Goal: Information Seeking & Learning: Learn about a topic

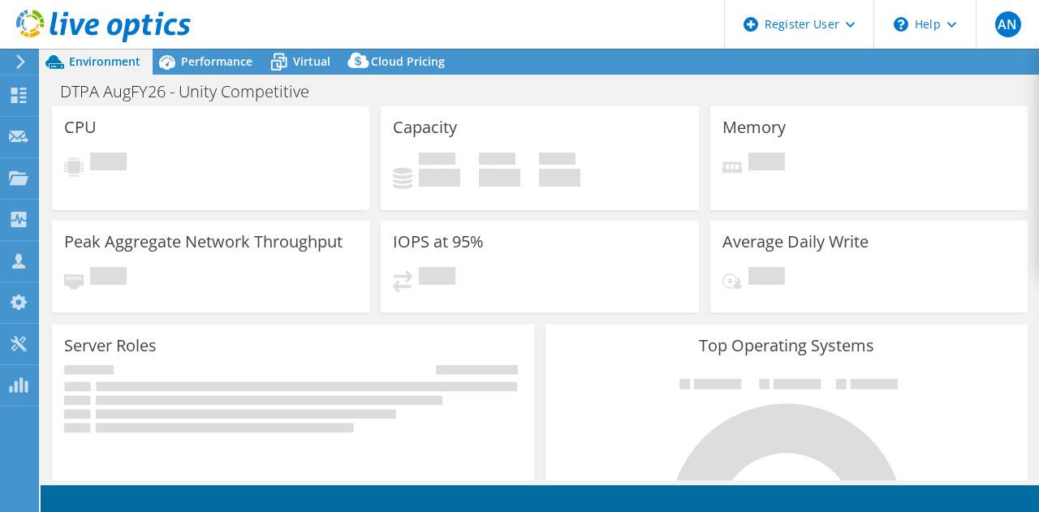
select select "USD"
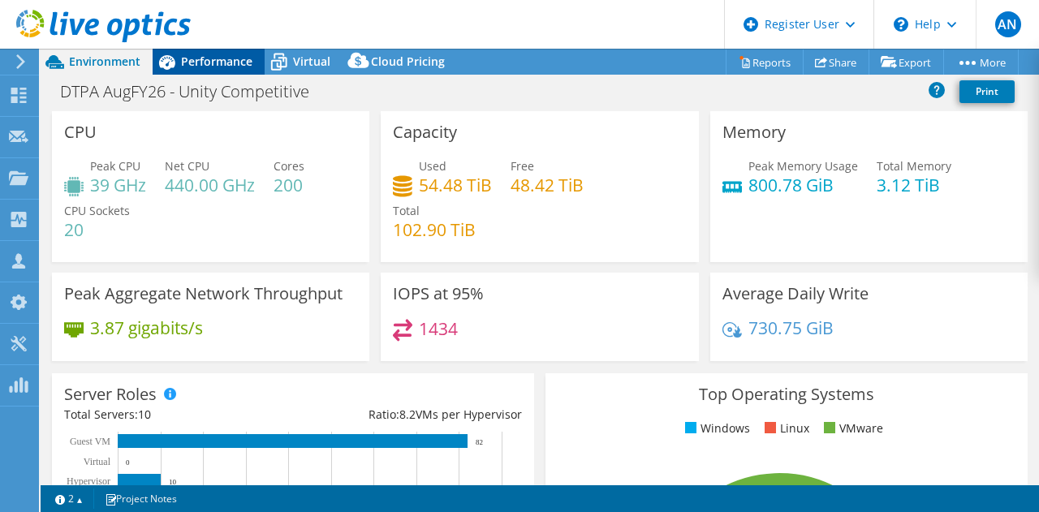
click at [213, 56] on span "Performance" at bounding box center [216, 61] width 71 height 15
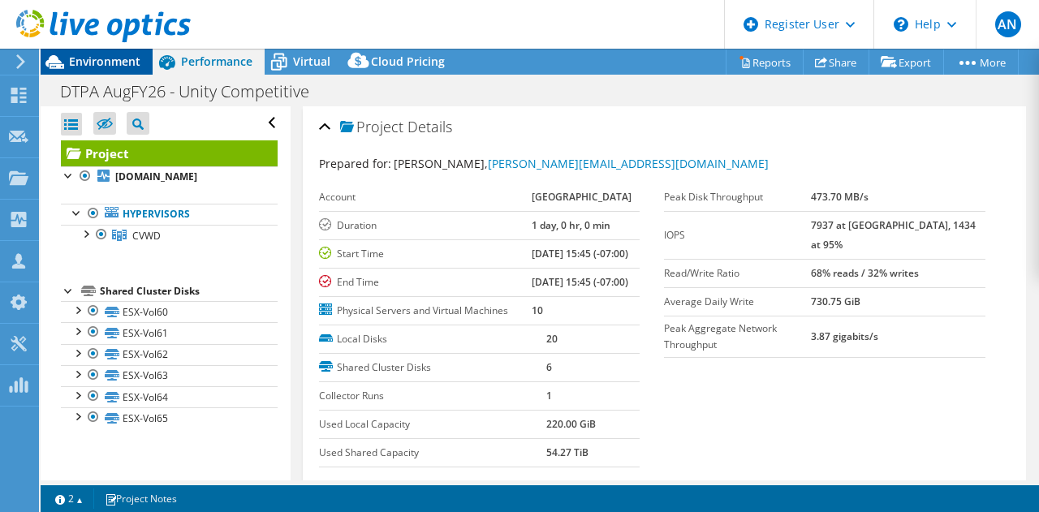
click at [93, 55] on span "Environment" at bounding box center [104, 61] width 71 height 15
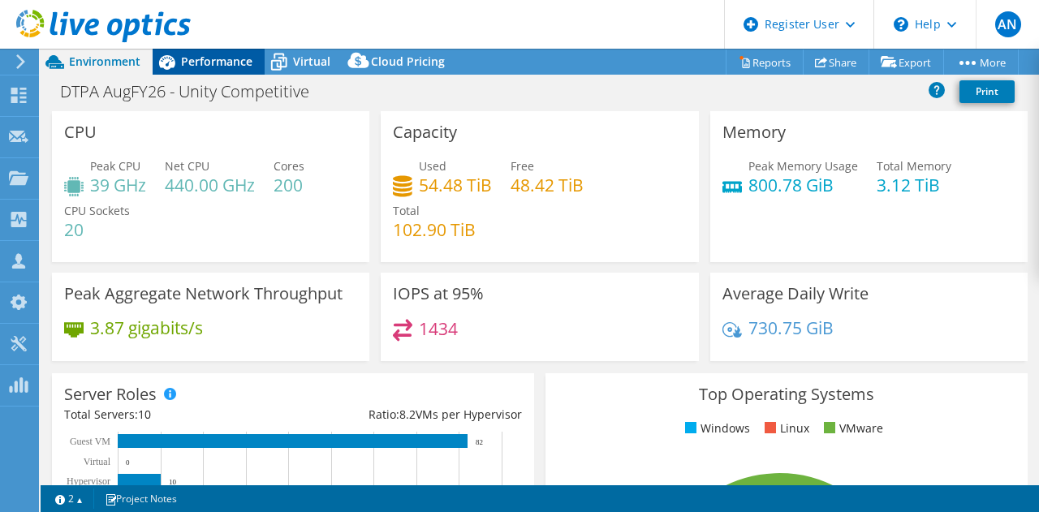
click at [214, 67] on span "Performance" at bounding box center [216, 61] width 71 height 15
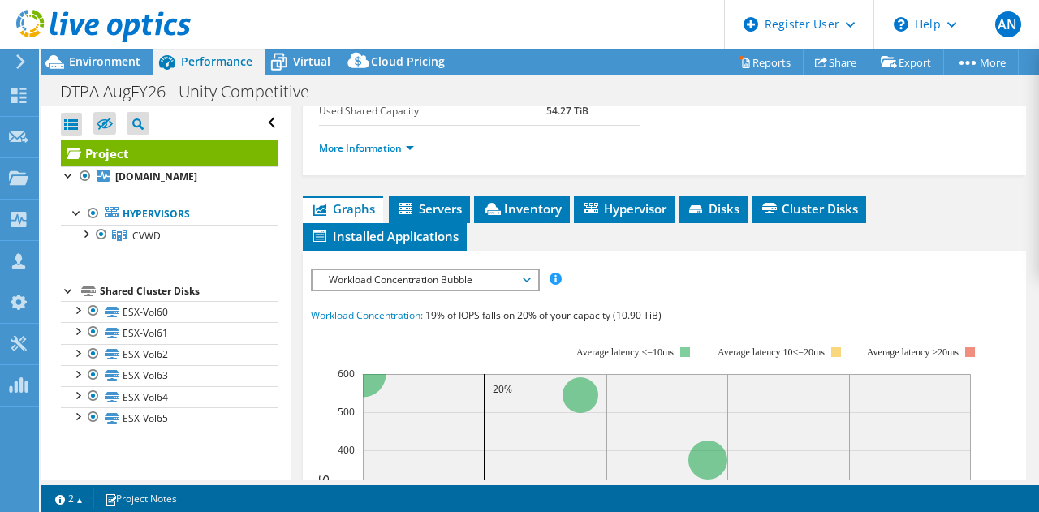
scroll to position [348, 0]
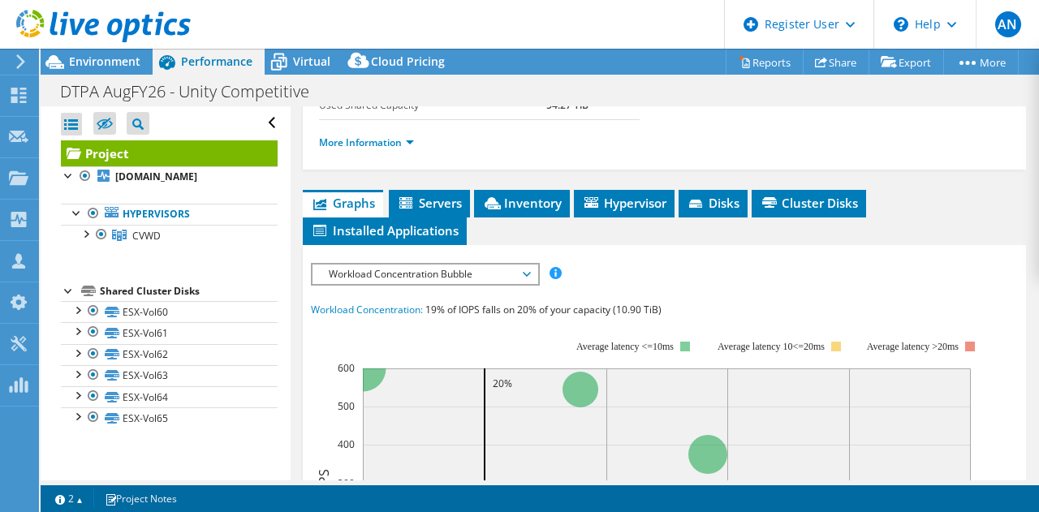
click at [408, 284] on span "Workload Concentration Bubble" at bounding box center [425, 274] width 209 height 19
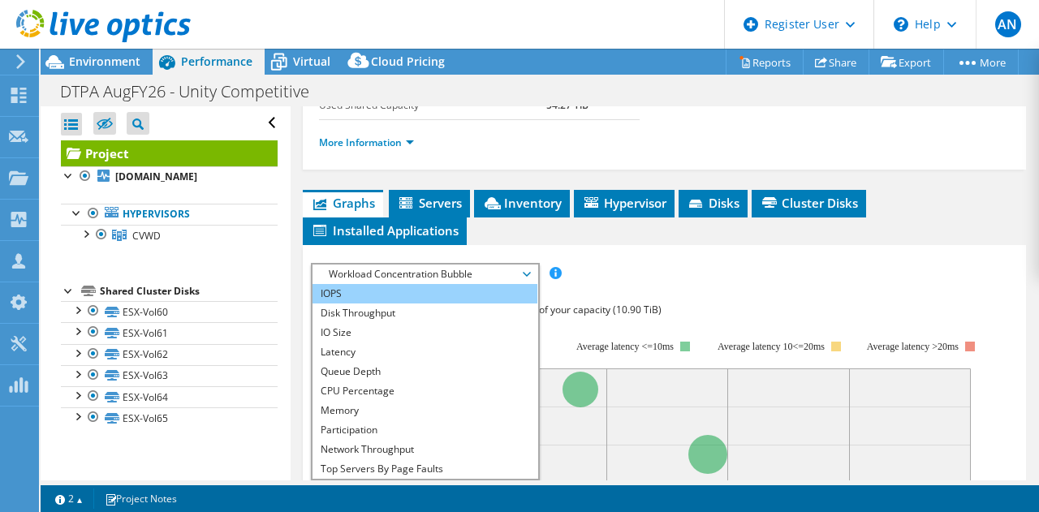
click at [376, 304] on li "IOPS" at bounding box center [425, 293] width 225 height 19
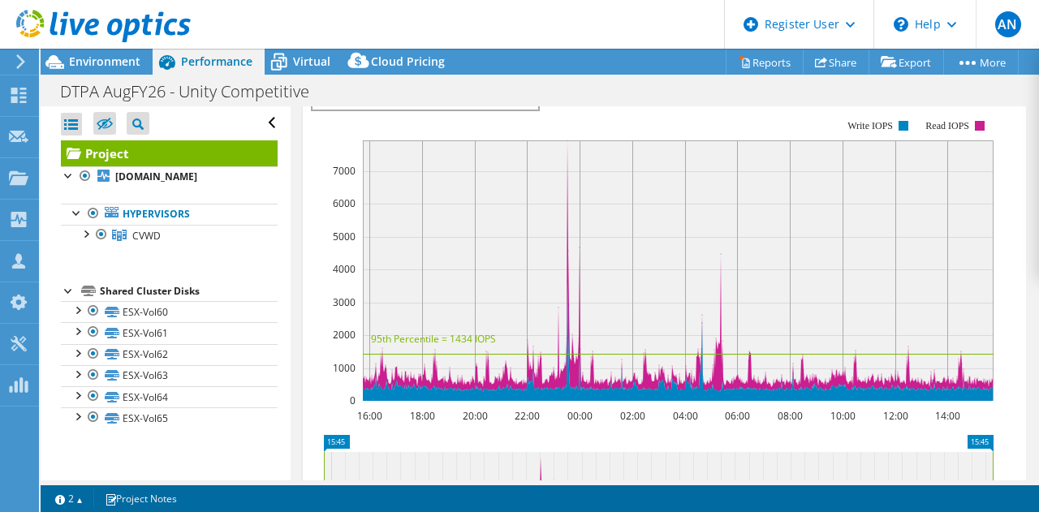
scroll to position [523, 0]
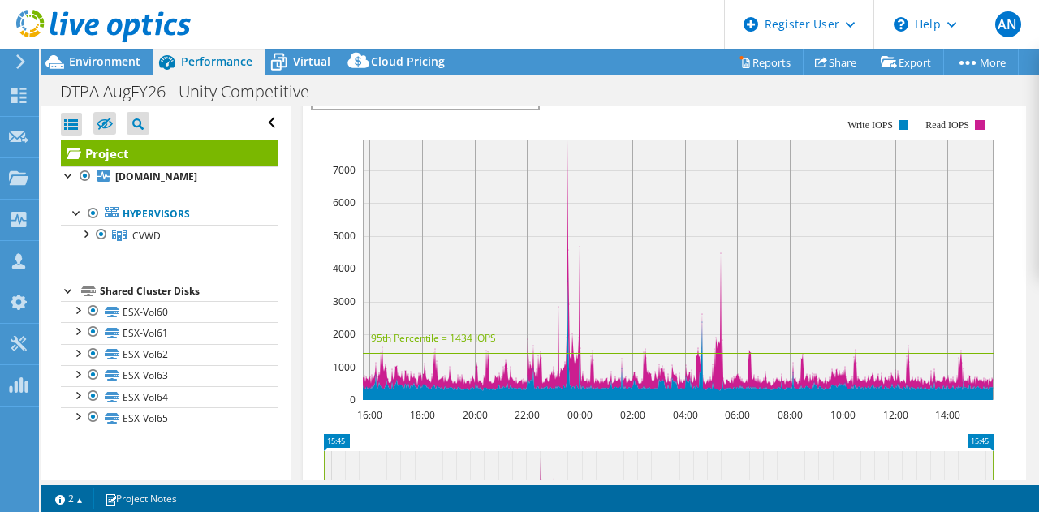
click at [474, 109] on span "IOPS" at bounding box center [425, 98] width 209 height 19
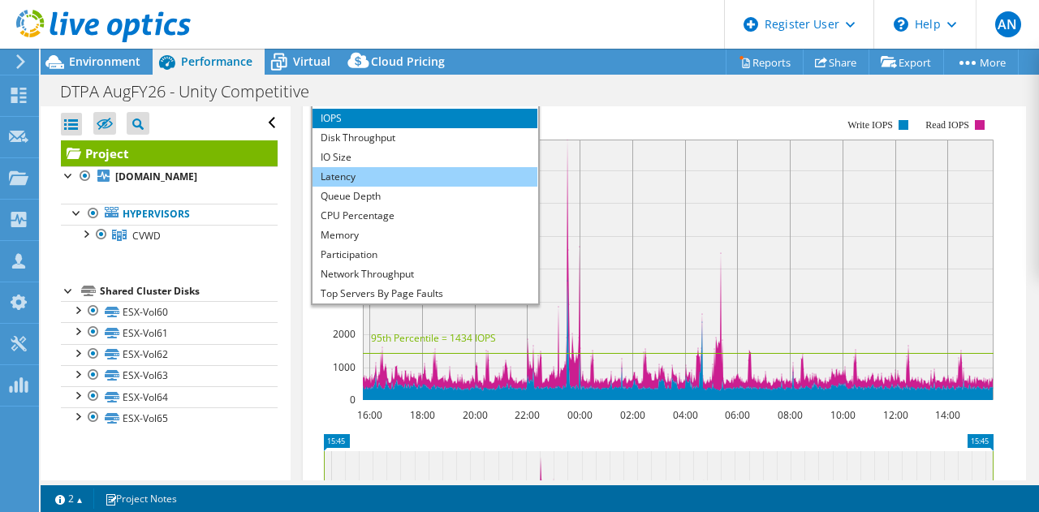
click at [417, 187] on li "Latency" at bounding box center [425, 176] width 225 height 19
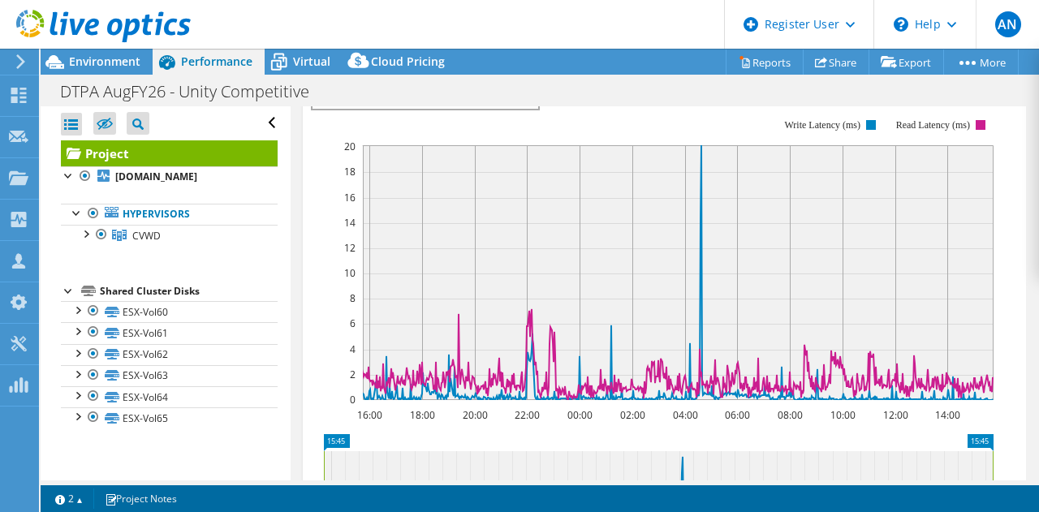
click at [468, 109] on span "Latency" at bounding box center [425, 98] width 209 height 19
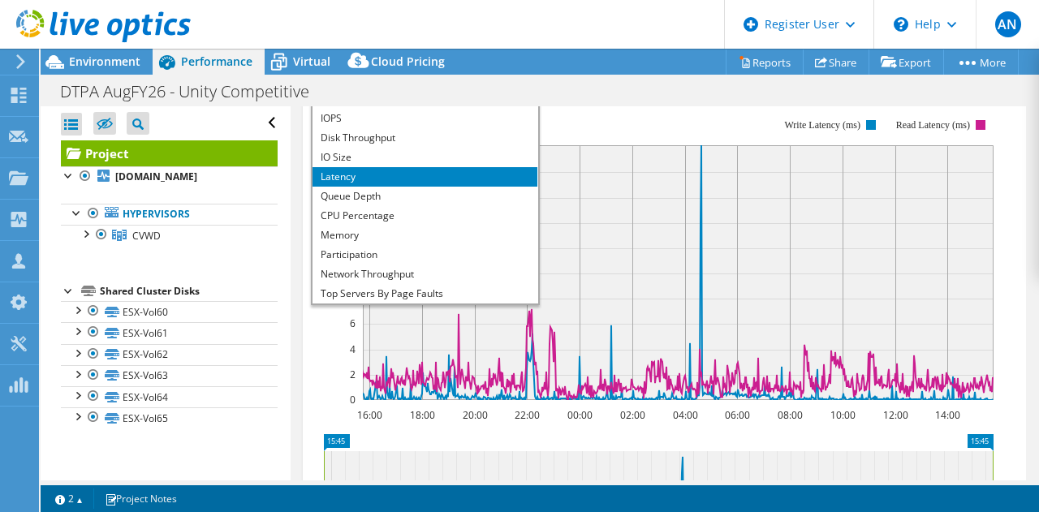
click at [602, 178] on rect at bounding box center [652, 259] width 683 height 325
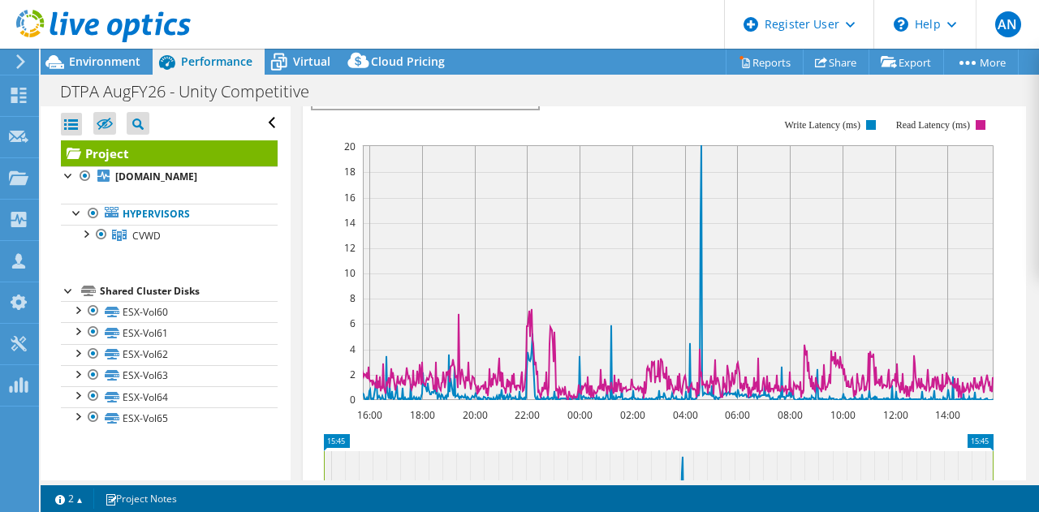
click at [490, 109] on span "Latency" at bounding box center [425, 98] width 209 height 19
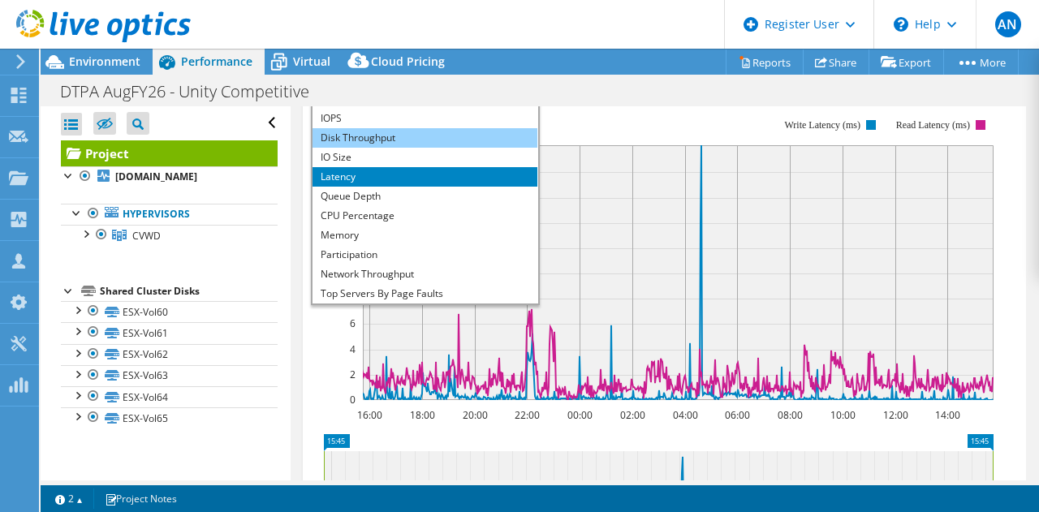
click at [463, 148] on li "Disk Throughput" at bounding box center [425, 137] width 225 height 19
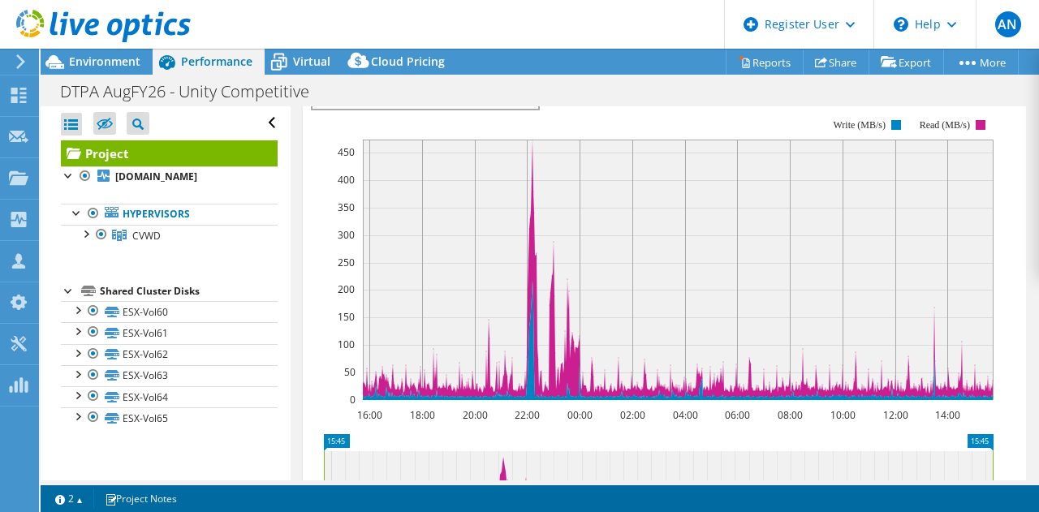
click at [486, 109] on span "Disk Throughput" at bounding box center [425, 98] width 209 height 19
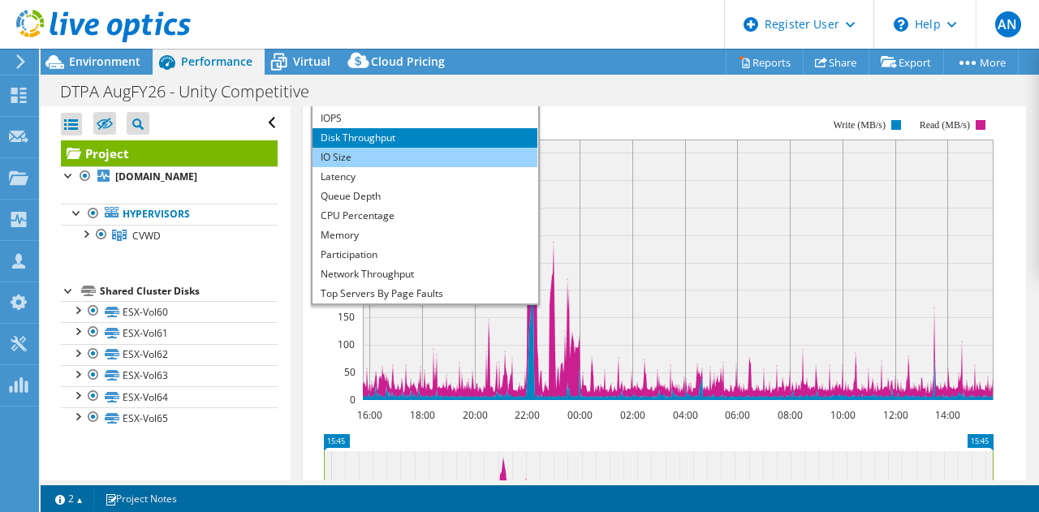
click at [476, 167] on li "IO Size" at bounding box center [425, 157] width 225 height 19
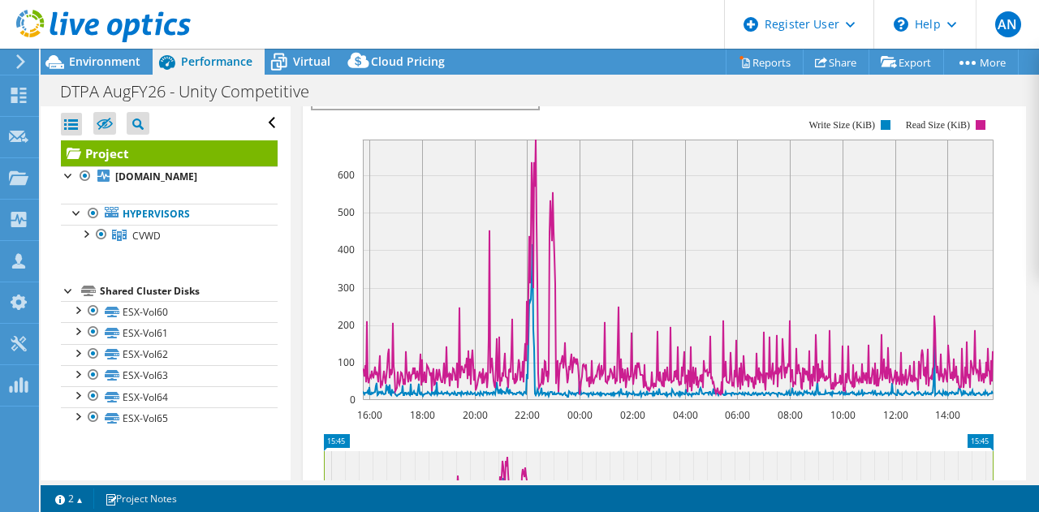
click at [486, 109] on span "IO Size" at bounding box center [425, 98] width 209 height 19
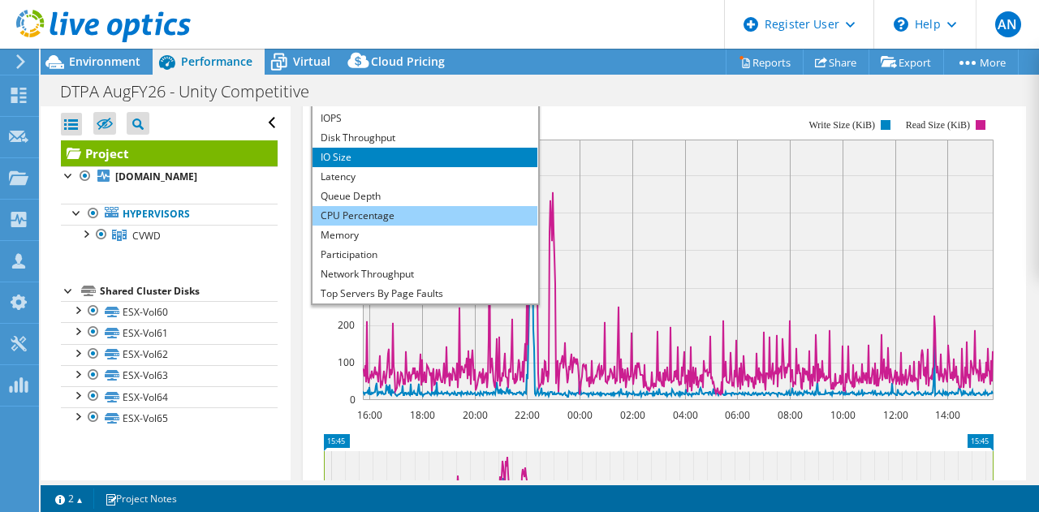
scroll to position [58, 0]
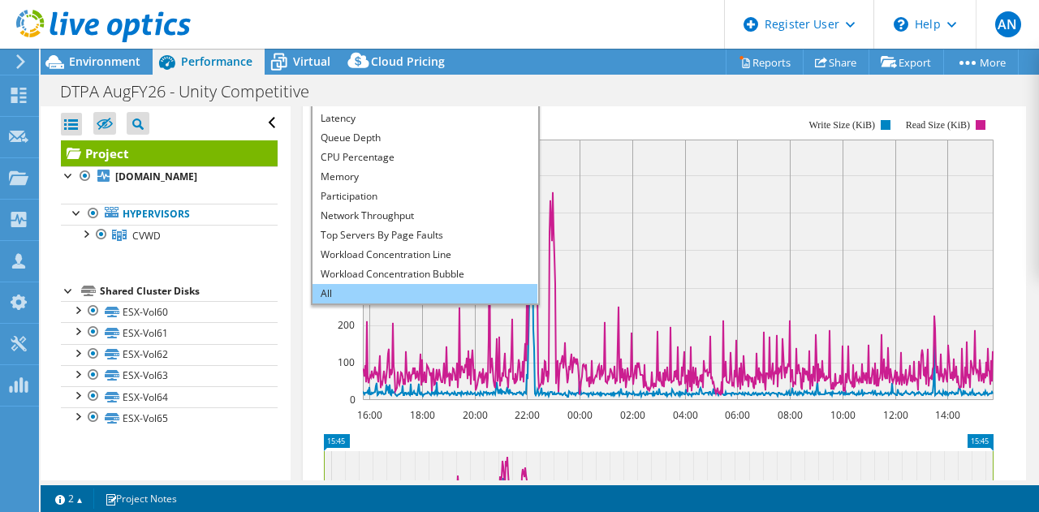
click at [403, 304] on li "All" at bounding box center [425, 293] width 225 height 19
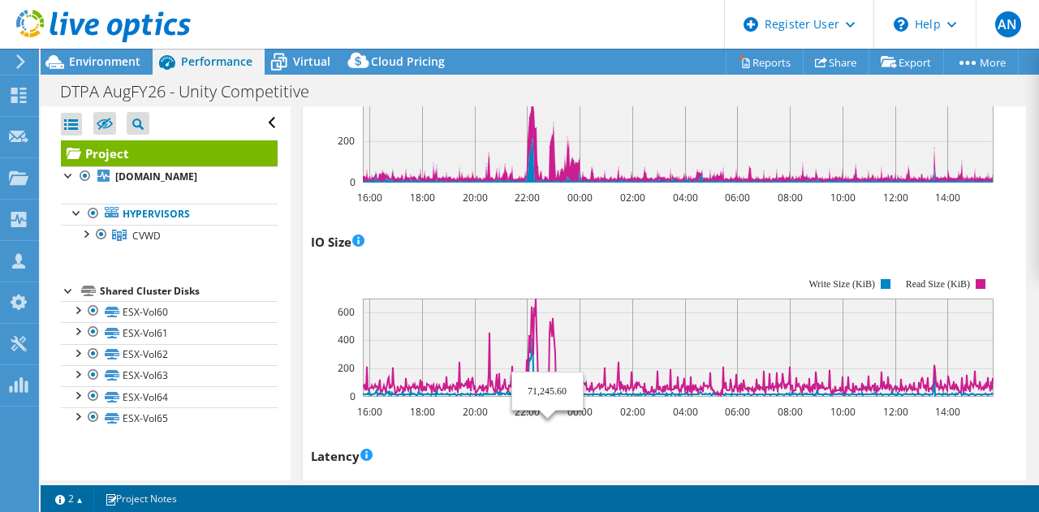
scroll to position [678, 0]
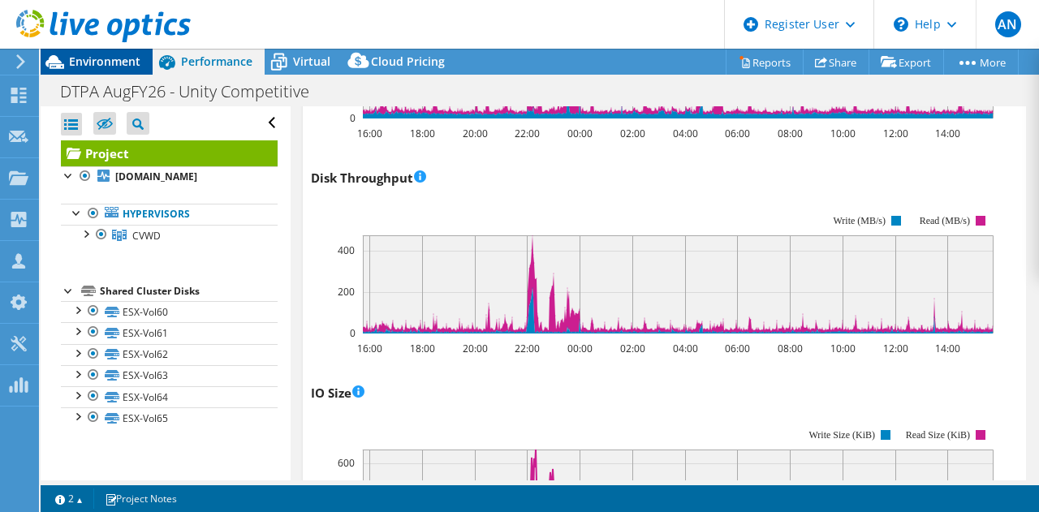
click at [83, 66] on span "Environment" at bounding box center [104, 61] width 71 height 15
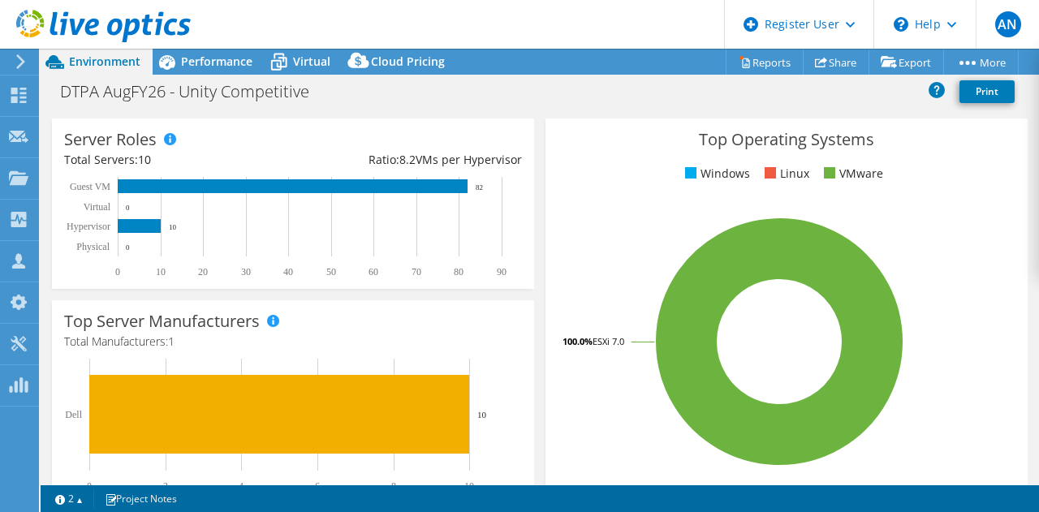
scroll to position [256, 0]
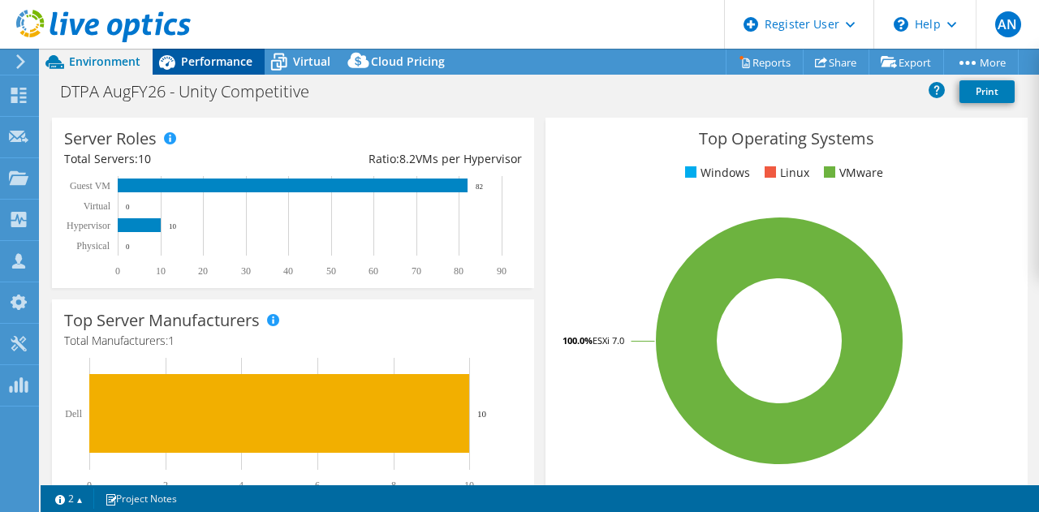
click at [200, 58] on span "Performance" at bounding box center [216, 61] width 71 height 15
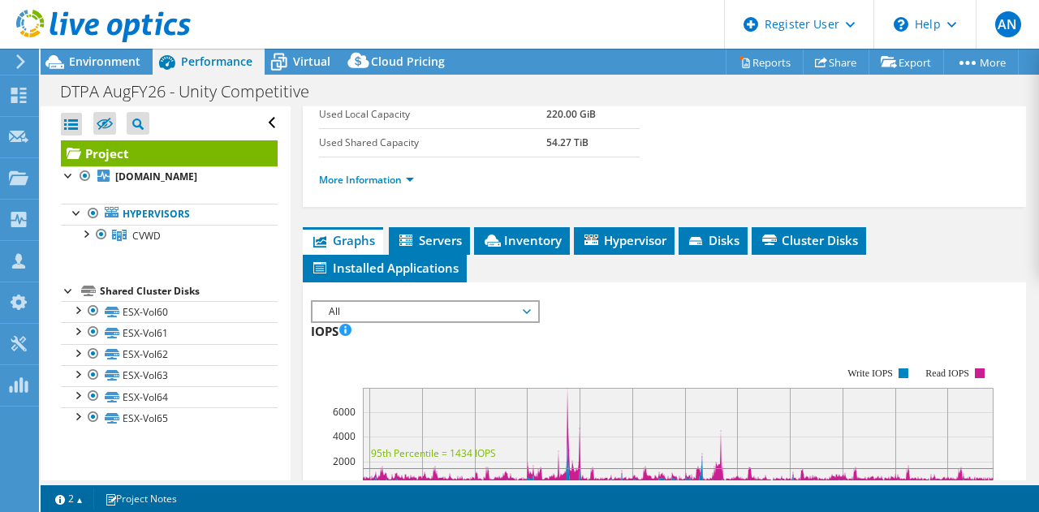
scroll to position [316, 0]
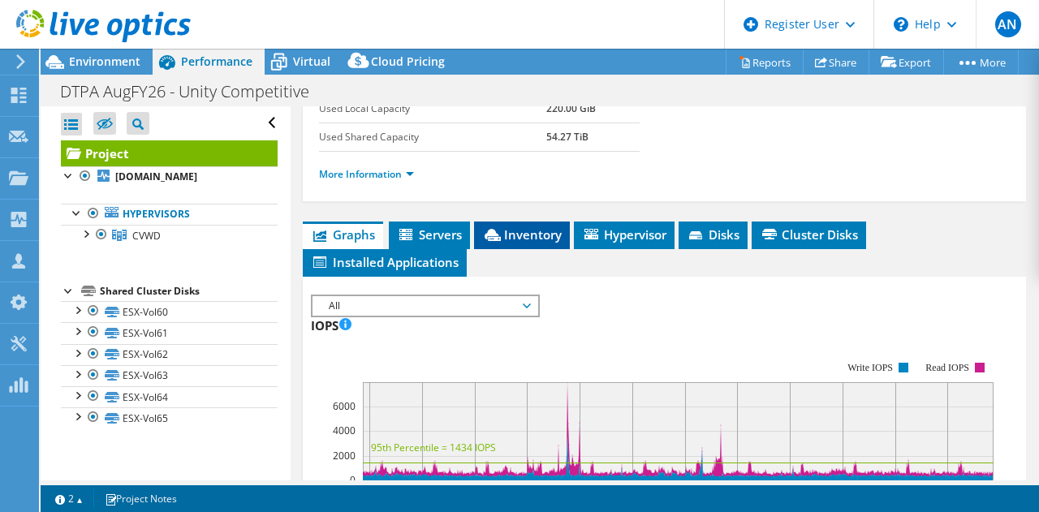
click at [533, 243] on span "Inventory" at bounding box center [522, 235] width 80 height 16
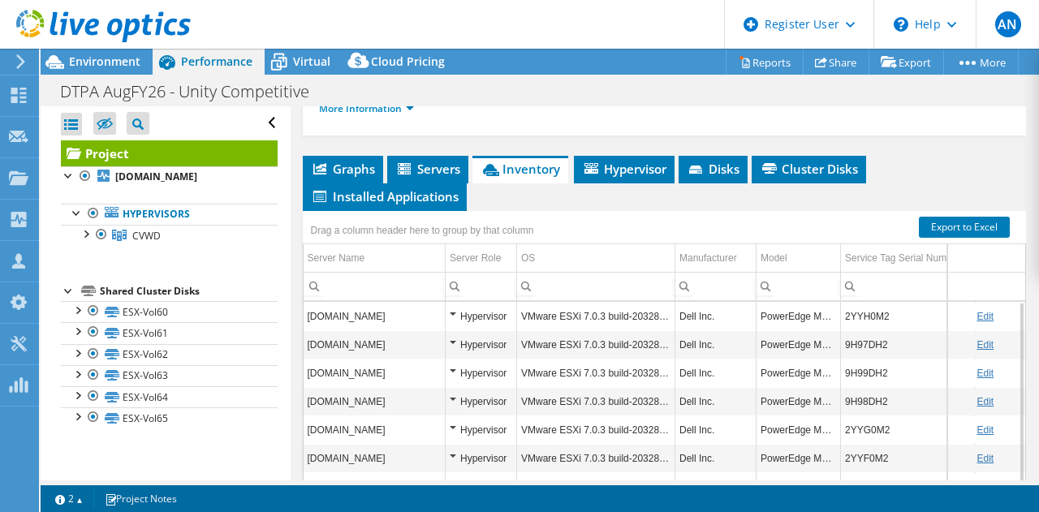
scroll to position [382, 0]
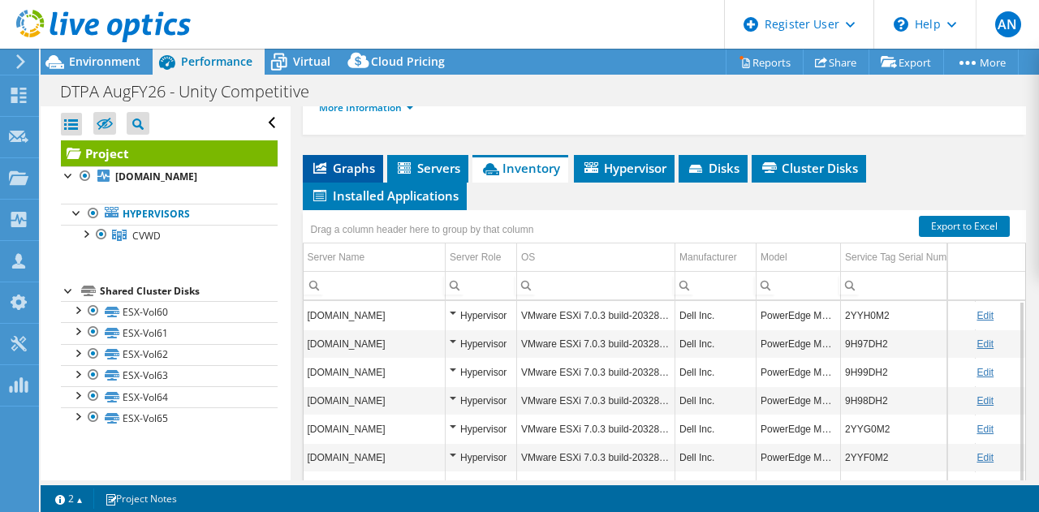
click at [319, 174] on icon at bounding box center [319, 167] width 13 height 11
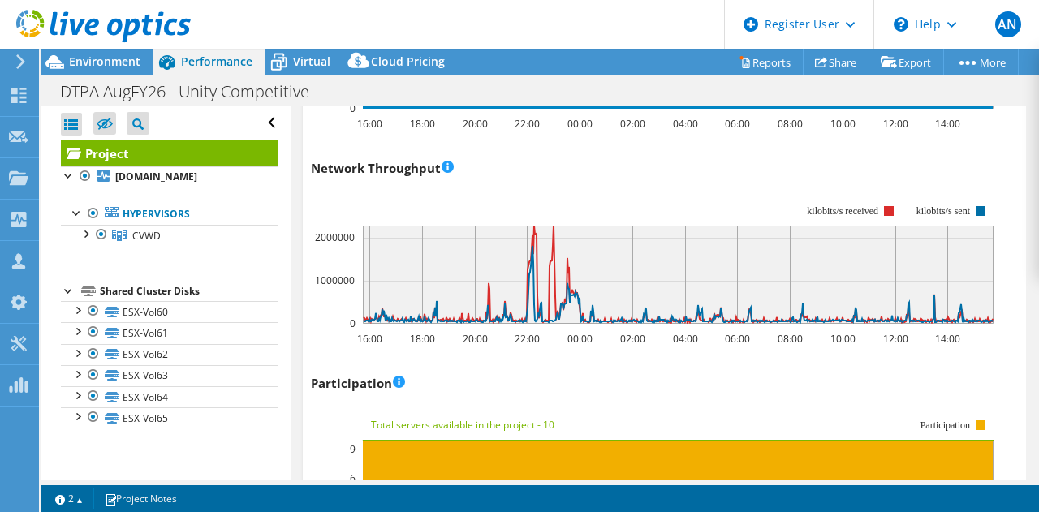
scroll to position [1978, 0]
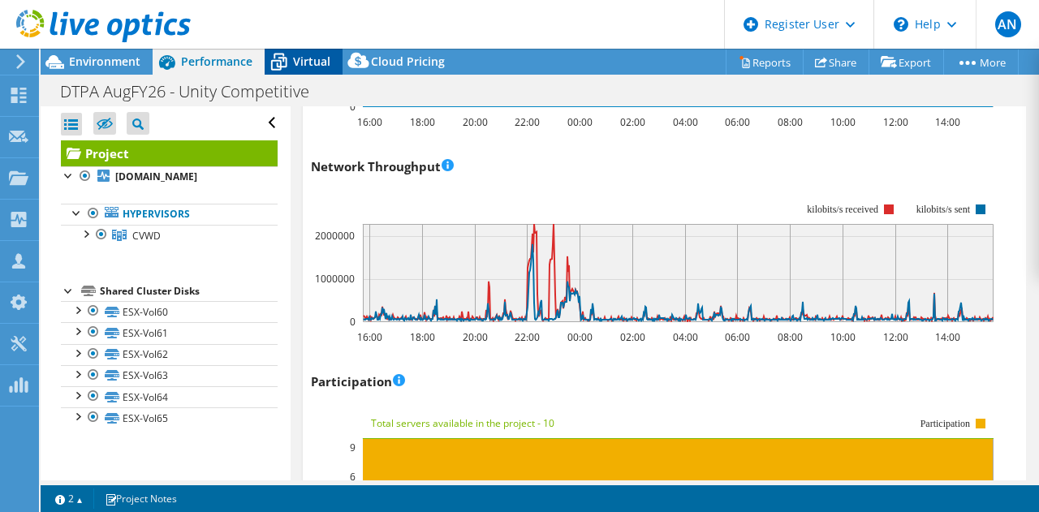
click at [311, 58] on span "Virtual" at bounding box center [311, 61] width 37 height 15
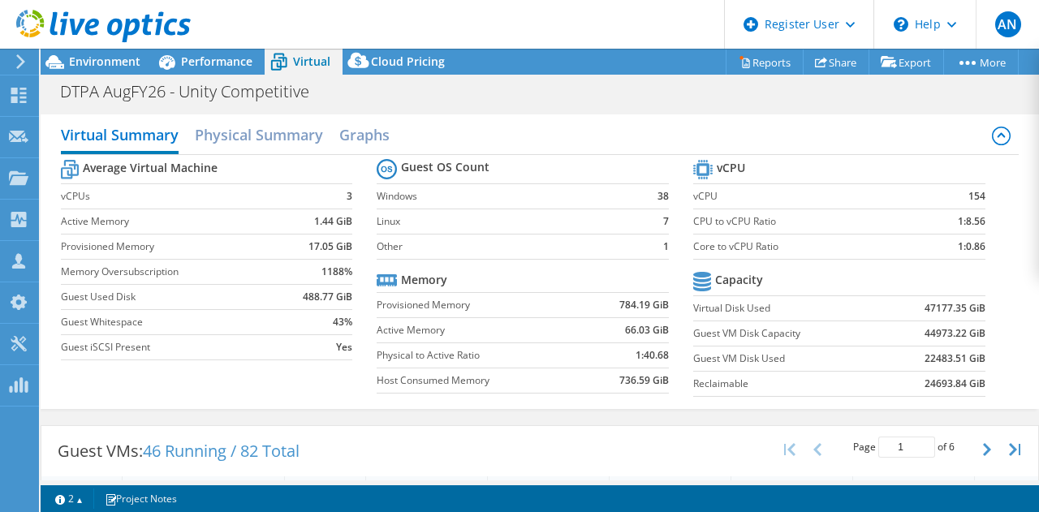
click at [586, 252] on label "Other" at bounding box center [510, 247] width 266 height 16
click at [602, 273] on td at bounding box center [626, 280] width 84 height 25
click at [93, 58] on span "Environment" at bounding box center [104, 61] width 71 height 15
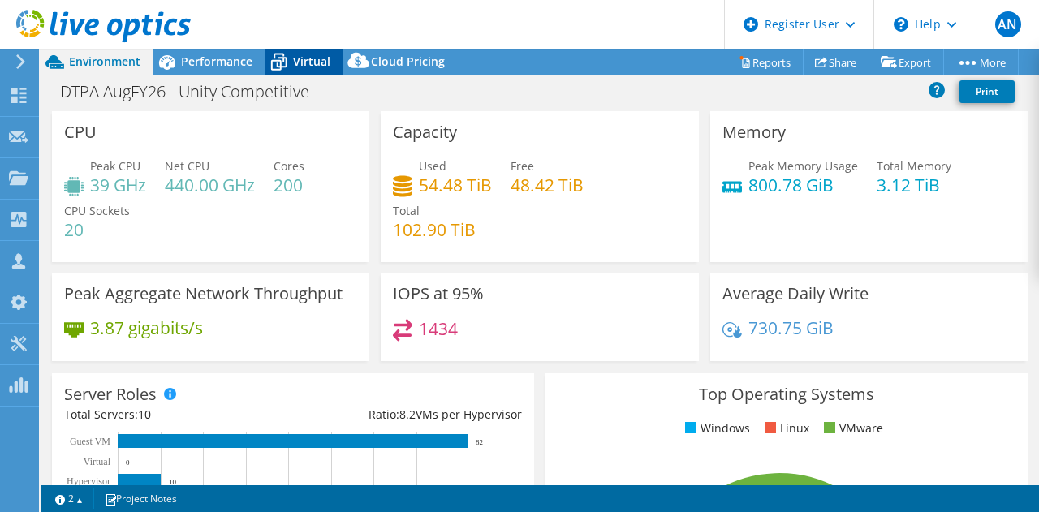
click at [294, 68] on span "Virtual" at bounding box center [311, 61] width 37 height 15
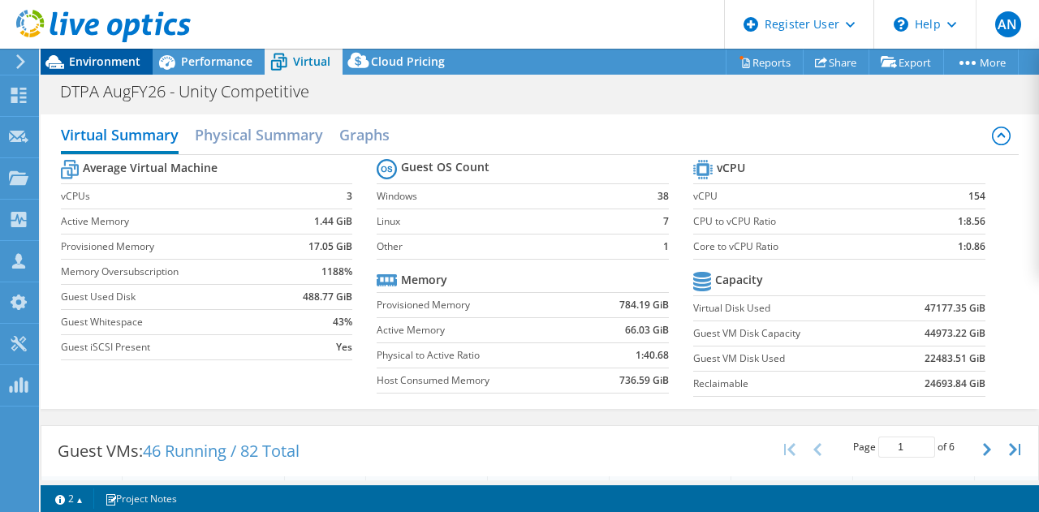
click at [91, 66] on span "Environment" at bounding box center [104, 61] width 71 height 15
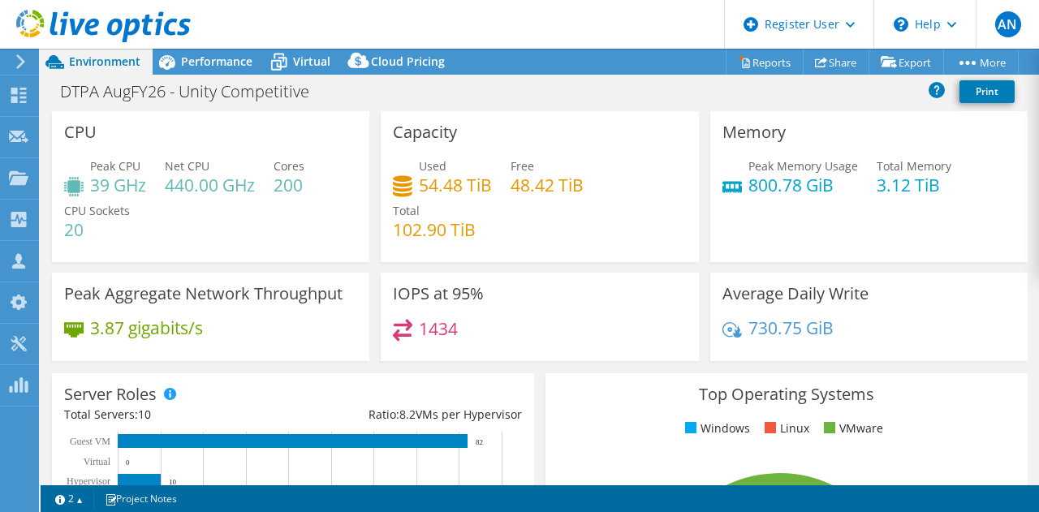
click at [193, 43] on header "AN Dell User Aston Noronha [EMAIL_ADDRESS][DOMAIN_NAME] Dell My Profile Log Out…" at bounding box center [519, 24] width 1039 height 49
click at [195, 53] on div "Performance" at bounding box center [209, 62] width 112 height 26
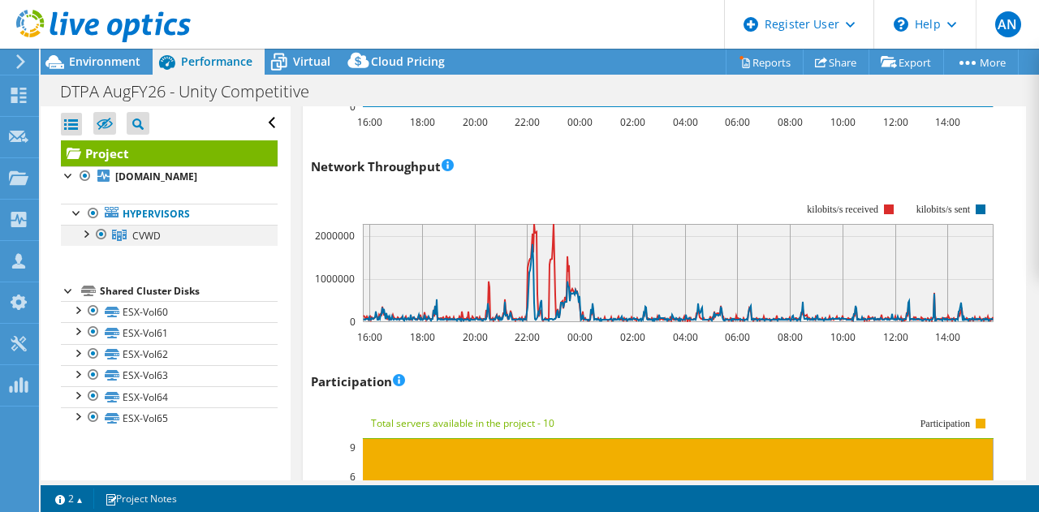
click at [86, 233] on div at bounding box center [85, 233] width 16 height 16
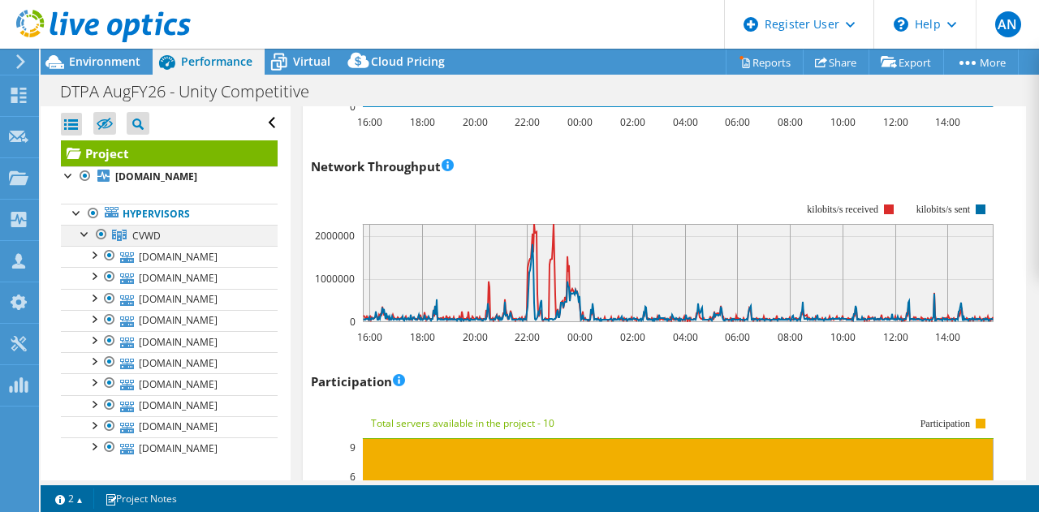
click at [86, 233] on div at bounding box center [85, 233] width 16 height 16
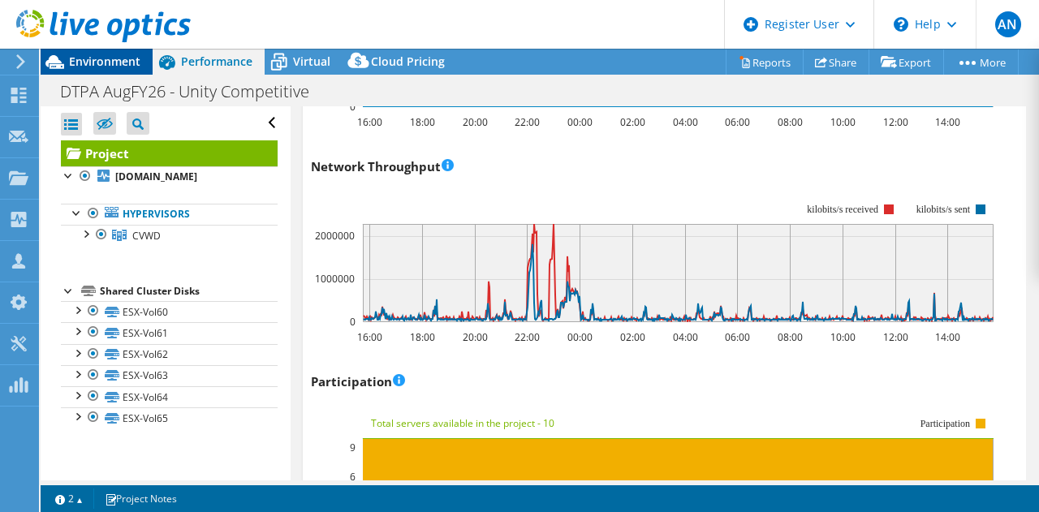
click at [80, 58] on span "Environment" at bounding box center [104, 61] width 71 height 15
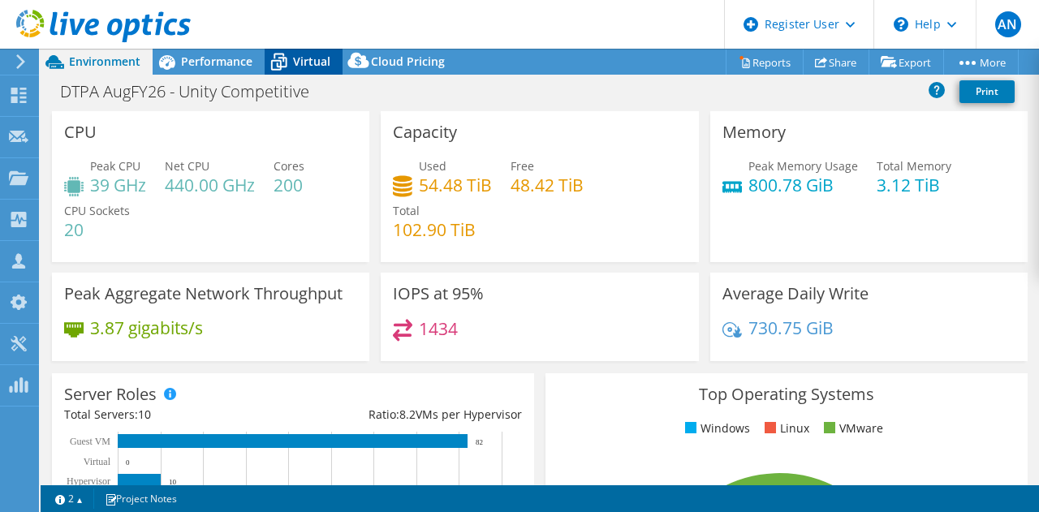
click at [301, 58] on span "Virtual" at bounding box center [311, 61] width 37 height 15
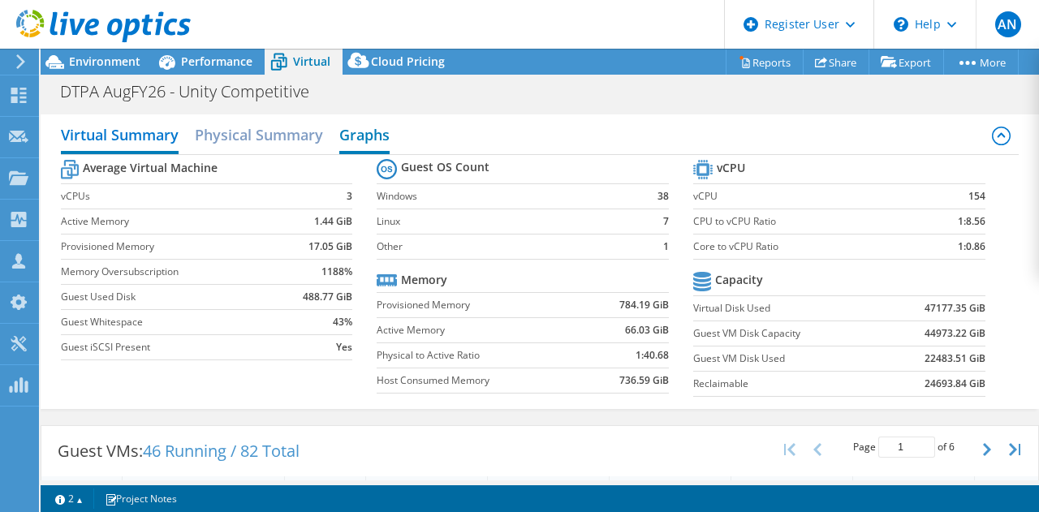
click at [368, 145] on h2 "Graphs" at bounding box center [364, 137] width 50 height 36
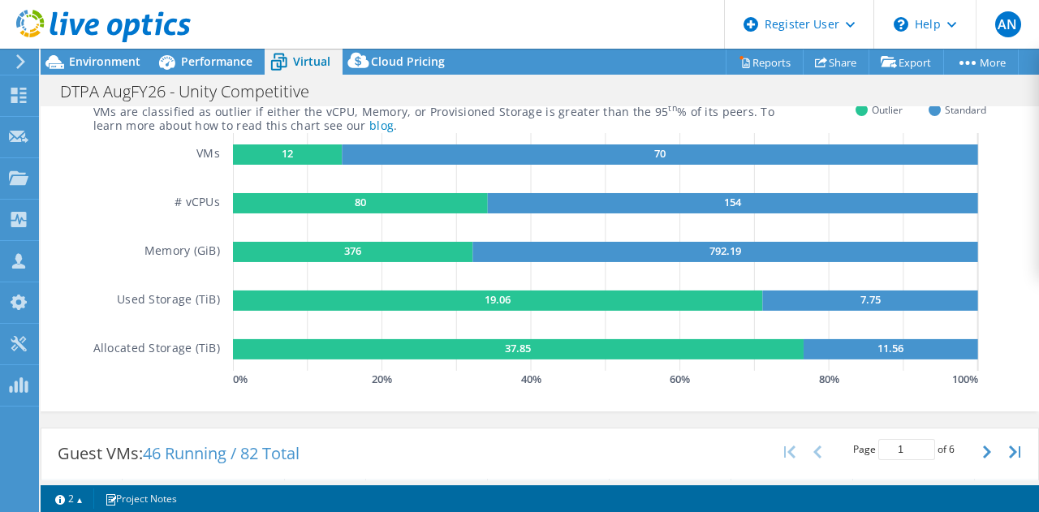
scroll to position [123, 0]
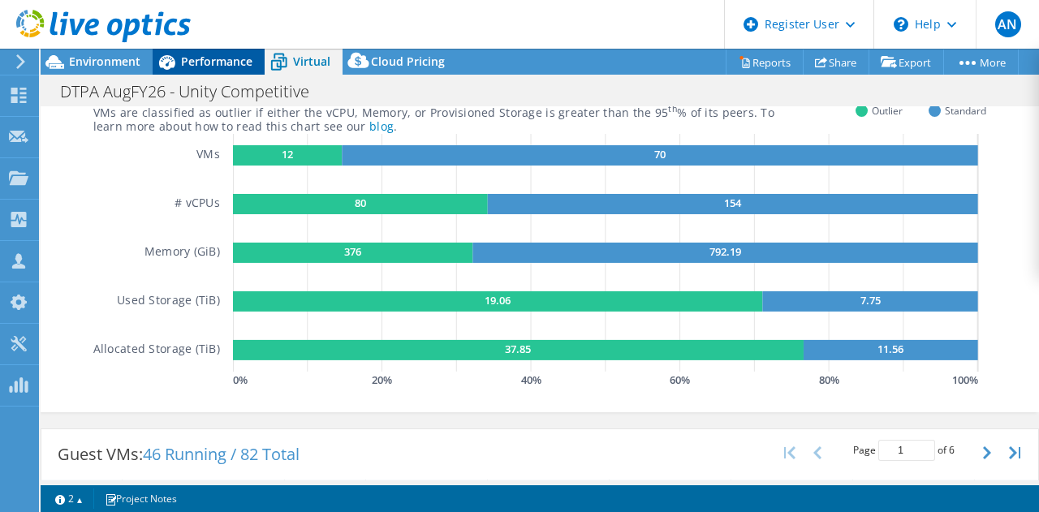
click at [172, 66] on icon at bounding box center [167, 62] width 16 height 15
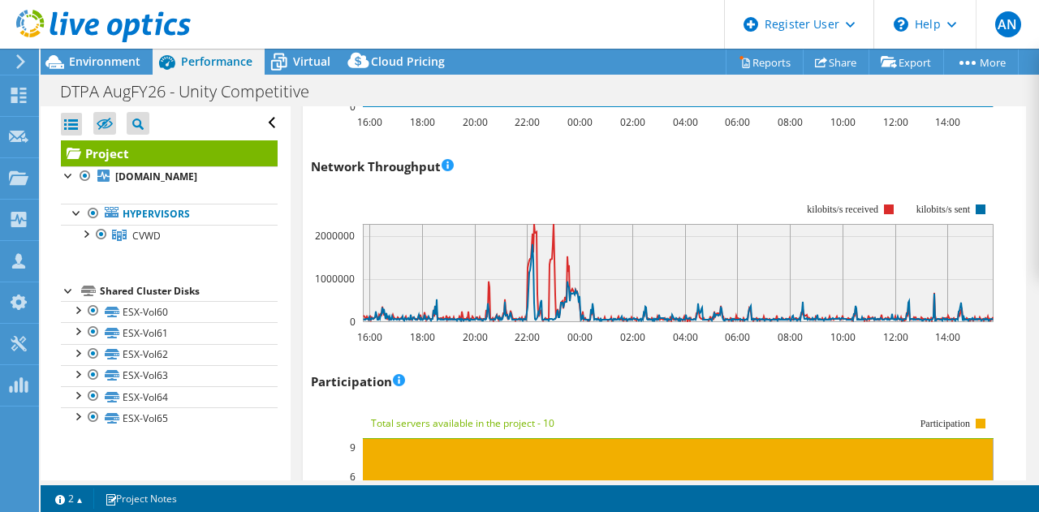
scroll to position [2434, 0]
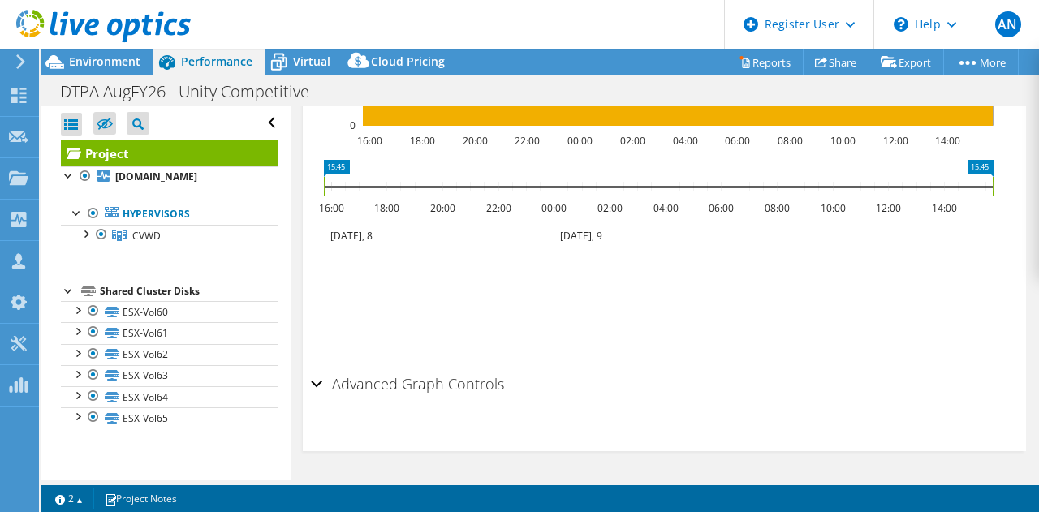
click at [323, 382] on h2 "Advanced Graph Controls" at bounding box center [407, 384] width 193 height 32
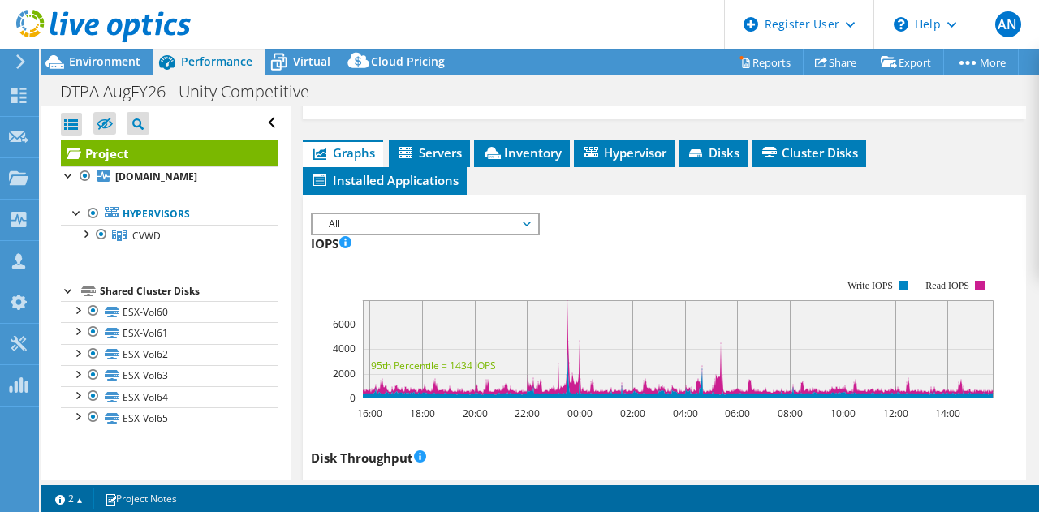
scroll to position [436, 0]
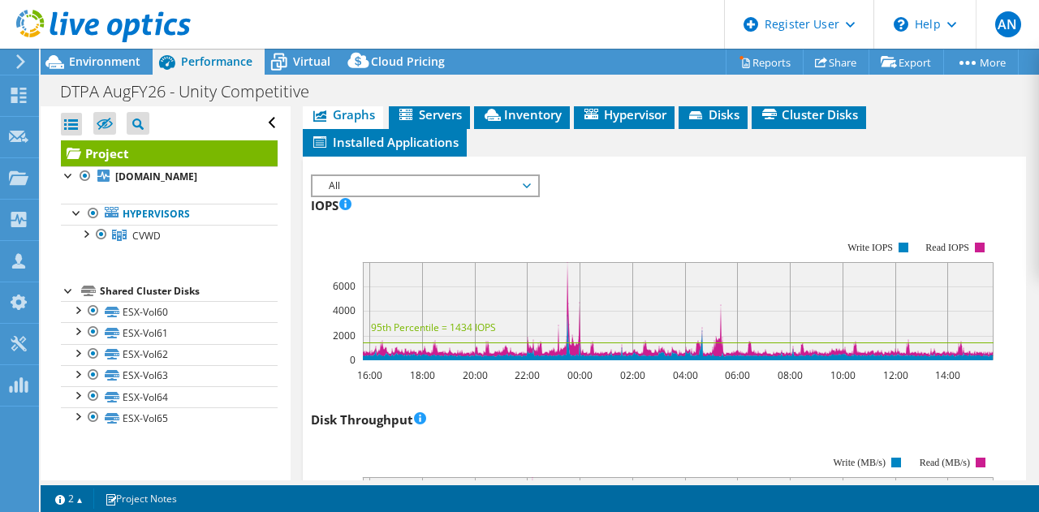
click at [400, 196] on span "All" at bounding box center [425, 185] width 209 height 19
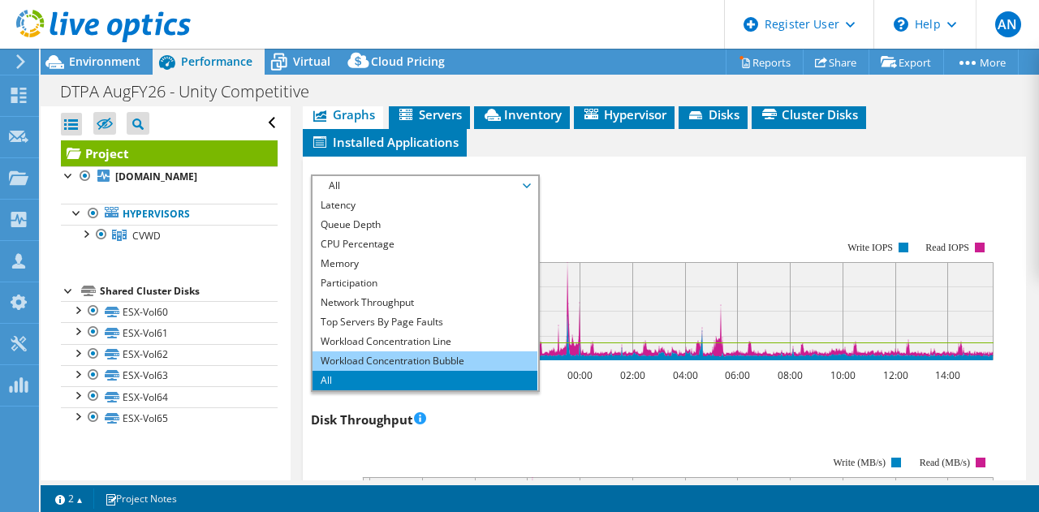
click at [425, 371] on li "Workload Concentration Bubble" at bounding box center [425, 361] width 225 height 19
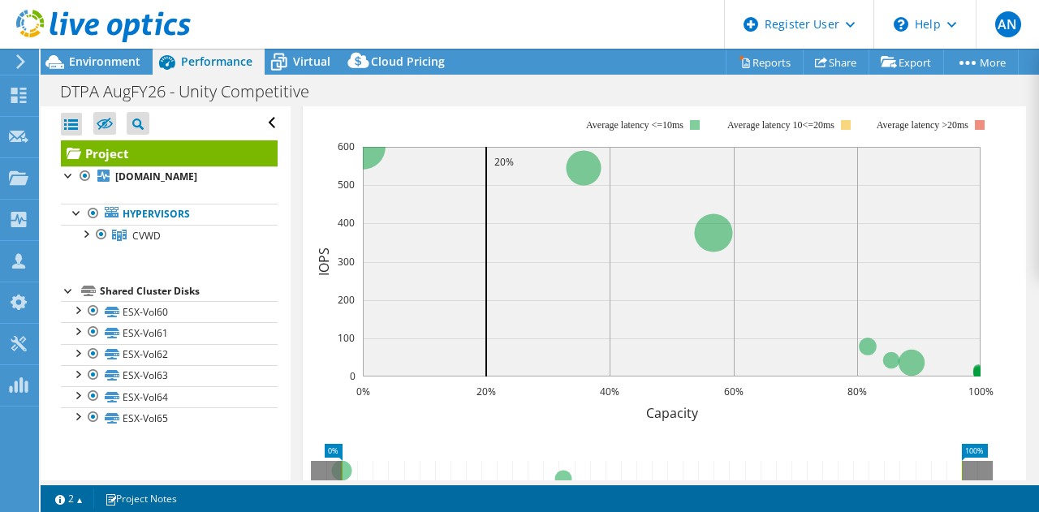
scroll to position [572, 0]
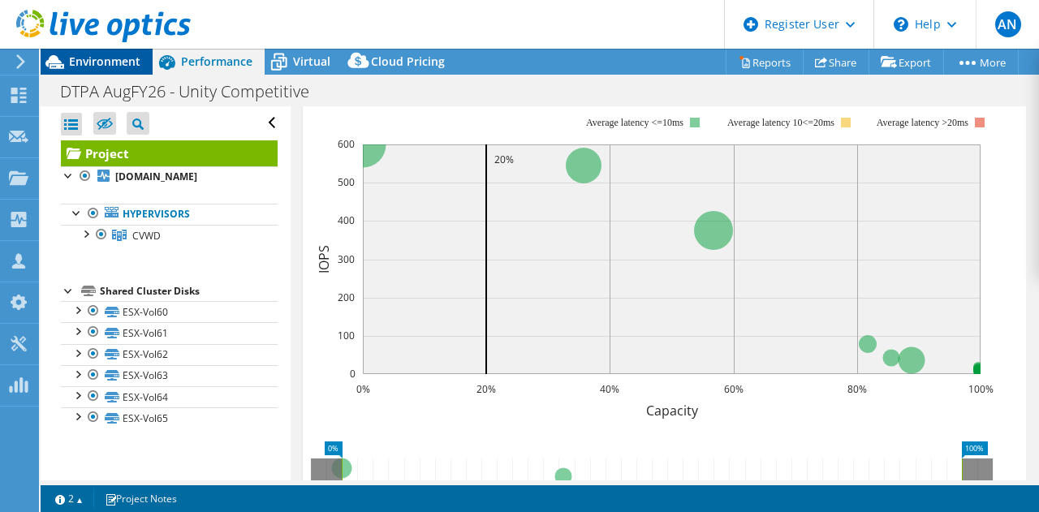
click at [100, 59] on span "Environment" at bounding box center [104, 61] width 71 height 15
